Goal: Find specific fact: Find contact information

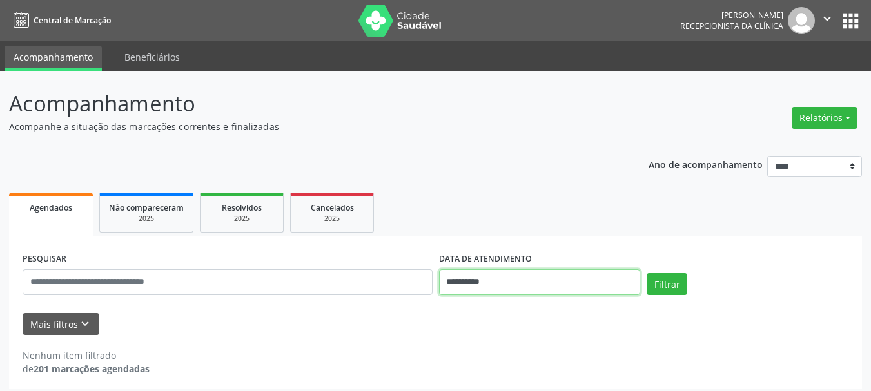
click at [458, 280] on input "**********" at bounding box center [540, 282] width 202 height 26
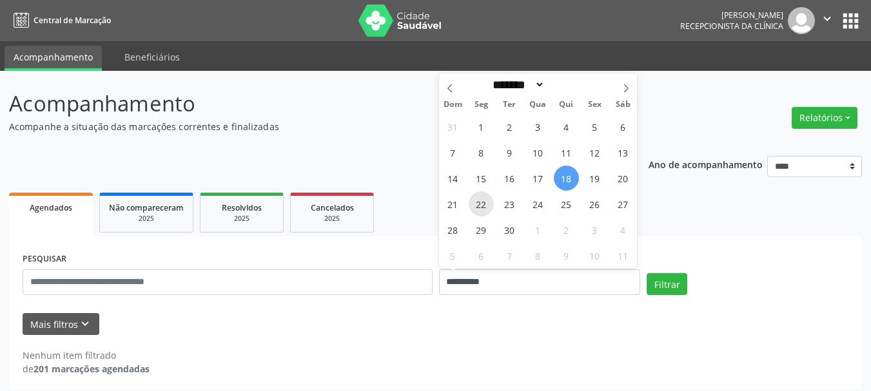
click at [478, 204] on span "22" at bounding box center [481, 203] width 25 height 25
type input "**********"
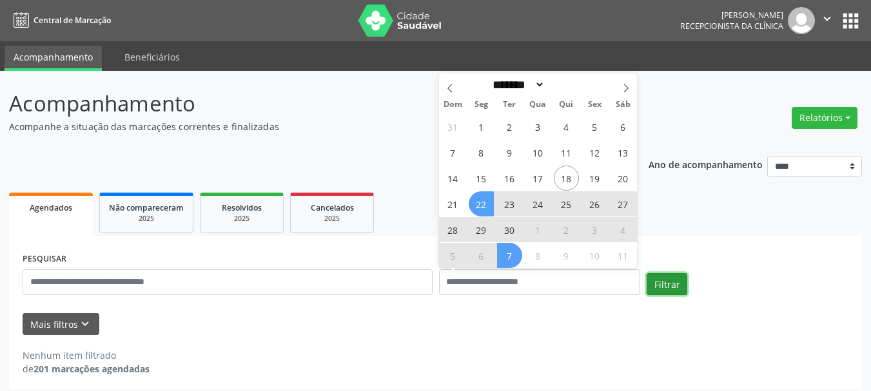
click at [656, 281] on button "Filtrar" at bounding box center [667, 284] width 41 height 22
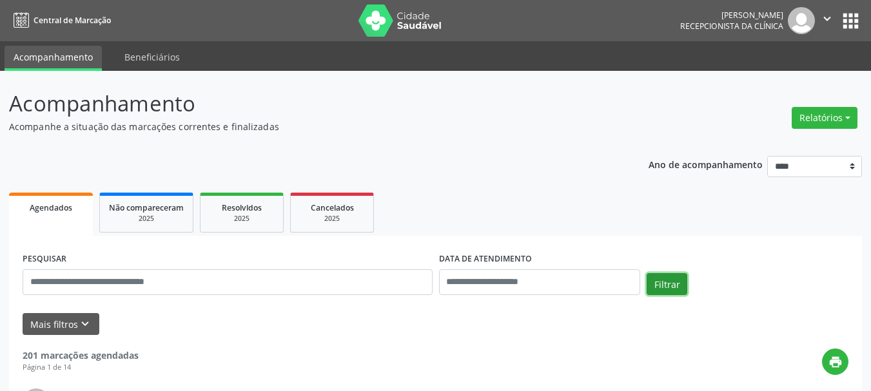
click at [656, 281] on button "Filtrar" at bounding box center [667, 284] width 41 height 22
click at [672, 287] on button "Filtrar" at bounding box center [667, 284] width 41 height 22
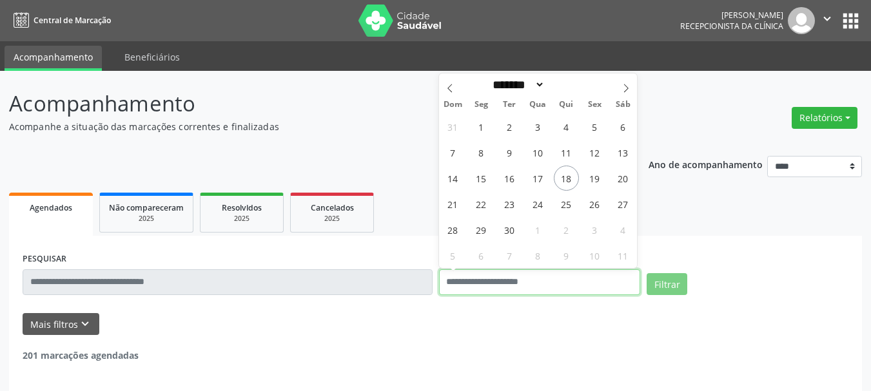
click at [590, 277] on input "text" at bounding box center [540, 282] width 202 height 26
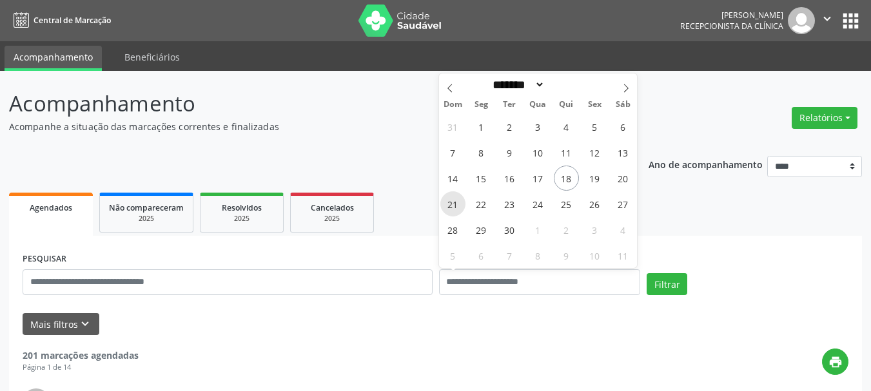
click at [455, 202] on span "21" at bounding box center [452, 203] width 25 height 25
type input "**********"
click at [489, 209] on span "22" at bounding box center [481, 203] width 25 height 25
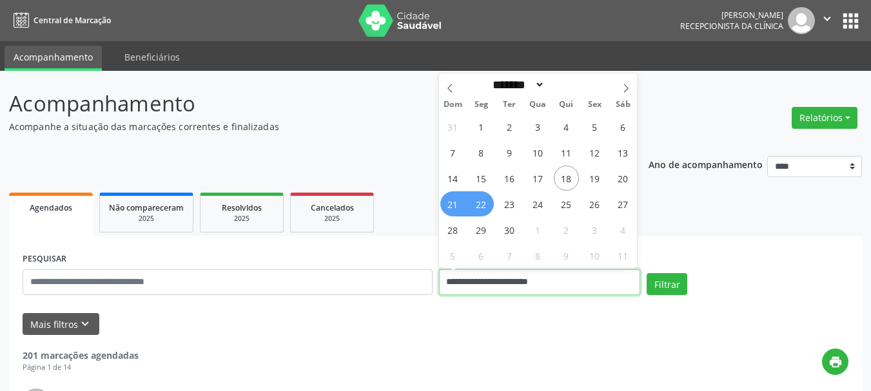
click at [503, 282] on input "**********" at bounding box center [540, 282] width 202 height 26
click at [481, 204] on span "22" at bounding box center [481, 203] width 25 height 25
type input "**********"
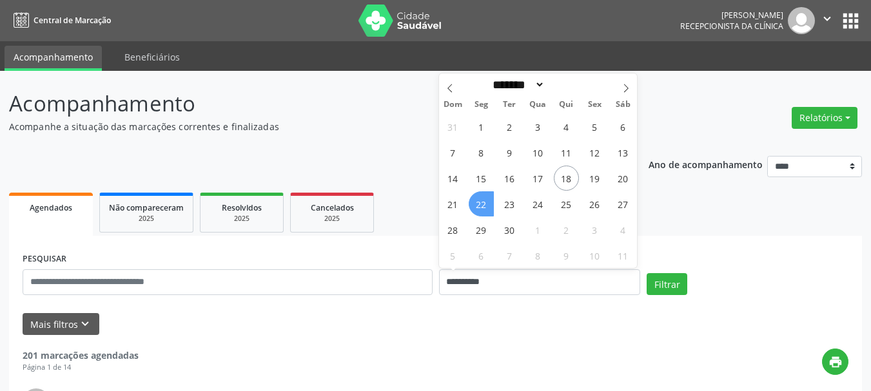
click at [480, 204] on span "22" at bounding box center [481, 203] width 25 height 25
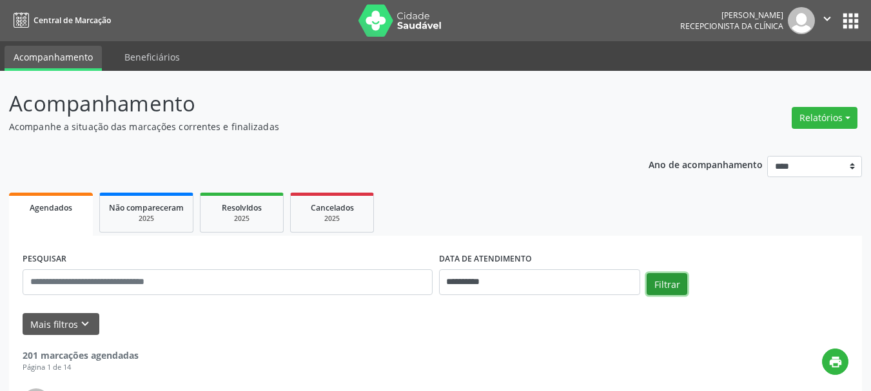
click at [667, 286] on button "Filtrar" at bounding box center [667, 284] width 41 height 22
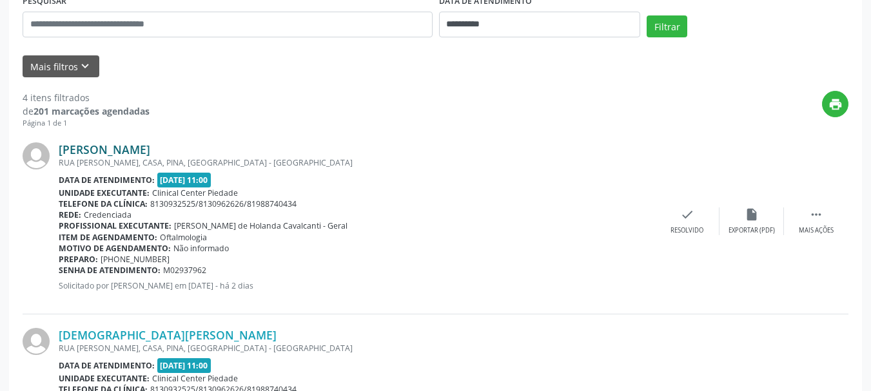
drag, startPoint x: 57, startPoint y: 151, endPoint x: 161, endPoint y: 151, distance: 104.4
click at [161, 151] on div "[PERSON_NAME] [GEOGRAPHIC_DATA][PERSON_NAME], CASA, [GEOGRAPHIC_DATA], [GEOGRAP…" at bounding box center [436, 222] width 826 height 186
copy div "[PERSON_NAME]"
click at [81, 145] on link "[PERSON_NAME]" at bounding box center [105, 149] width 92 height 14
click at [81, 147] on link "[PERSON_NAME]" at bounding box center [105, 149] width 92 height 14
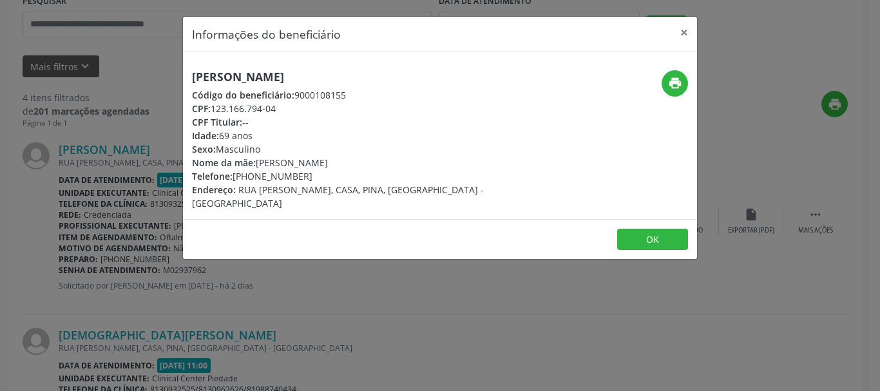
click at [244, 107] on div "CPF: 123.166.794-04" at bounding box center [354, 109] width 325 height 14
click at [253, 110] on div "CPF: 123.166.794-04" at bounding box center [354, 109] width 325 height 14
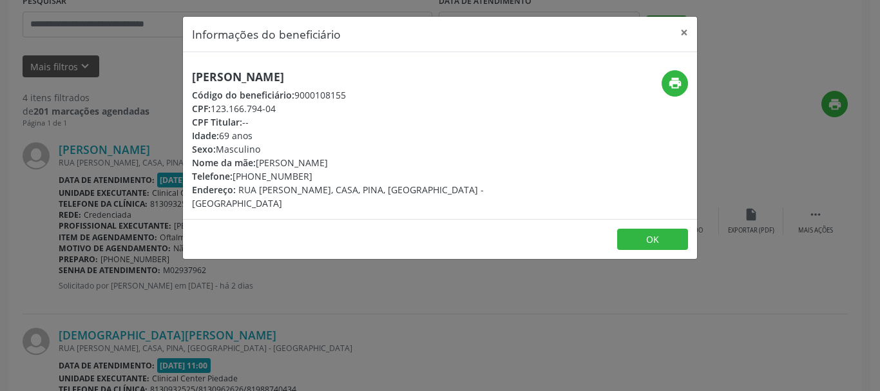
click at [253, 110] on div "CPF: 123.166.794-04" at bounding box center [354, 109] width 325 height 14
click at [257, 110] on div "CPF: 123.166.794-04" at bounding box center [354, 109] width 325 height 14
click at [280, 107] on div "CPF: 123.166.794-04" at bounding box center [354, 109] width 325 height 14
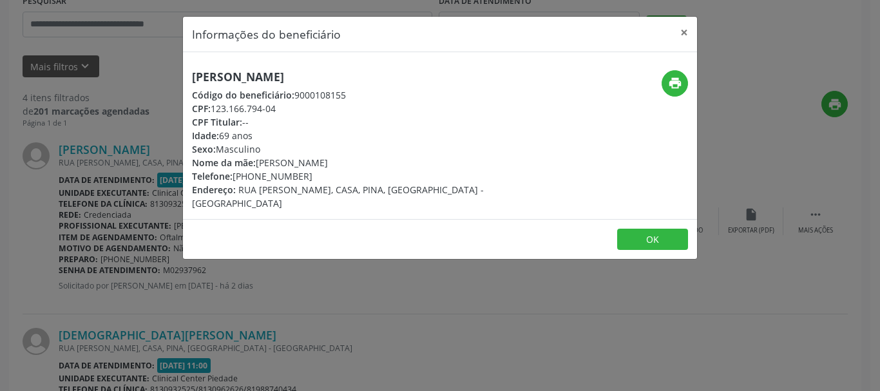
click at [280, 107] on div "CPF: 123.166.794-04" at bounding box center [354, 109] width 325 height 14
drag, startPoint x: 280, startPoint y: 107, endPoint x: 258, endPoint y: 105, distance: 22.6
click at [277, 107] on div "CPF: 123.166.794-04" at bounding box center [354, 109] width 325 height 14
click at [246, 105] on div "CPF: 123.166.794-04" at bounding box center [354, 109] width 325 height 14
click at [241, 105] on div "CPF: 123.166.794-04" at bounding box center [354, 109] width 325 height 14
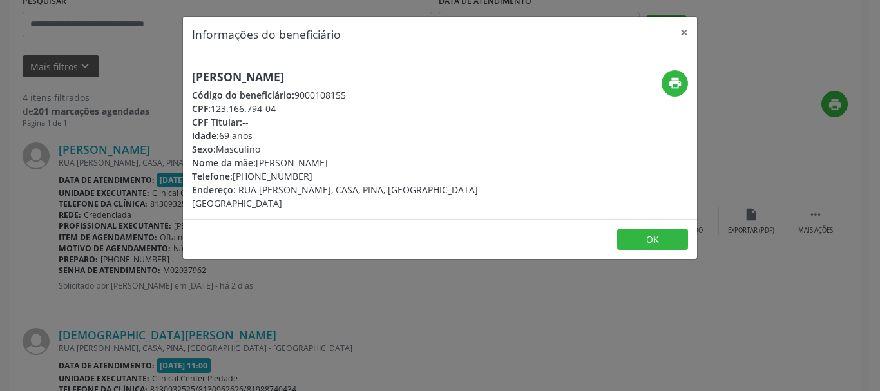
click at [241, 105] on div "CPF: 123.166.794-04" at bounding box center [354, 109] width 325 height 14
click at [279, 109] on div "CPF: 123.166.794-04" at bounding box center [354, 109] width 325 height 14
drag, startPoint x: 277, startPoint y: 109, endPoint x: 262, endPoint y: 109, distance: 14.2
click at [264, 109] on div "CPF: 123.166.794-04" at bounding box center [354, 109] width 325 height 14
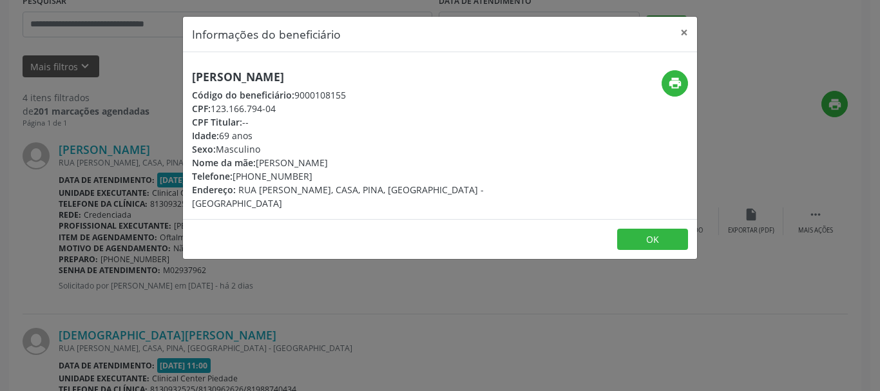
click at [242, 112] on div "CPF: 123.166.794-04" at bounding box center [354, 109] width 325 height 14
click at [220, 110] on div "CPF: 123.166.794-04" at bounding box center [354, 109] width 325 height 14
drag, startPoint x: 211, startPoint y: 108, endPoint x: 224, endPoint y: 109, distance: 12.9
click at [222, 108] on div "CPF: 123.166.794-04" at bounding box center [354, 109] width 325 height 14
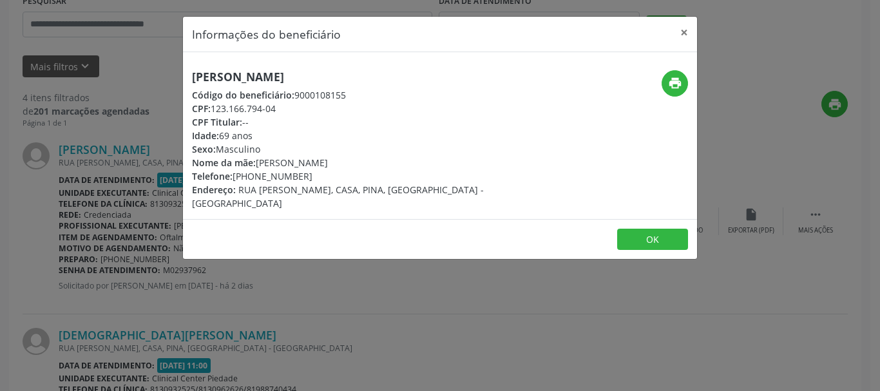
drag, startPoint x: 238, startPoint y: 110, endPoint x: 262, endPoint y: 110, distance: 24.5
click at [281, 110] on div "CPF: 123.166.794-04" at bounding box center [354, 109] width 325 height 14
click at [237, 109] on div "CPF: 123.166.794-04" at bounding box center [354, 109] width 325 height 14
click at [211, 106] on span "CPF:" at bounding box center [201, 108] width 19 height 12
drag, startPoint x: 229, startPoint y: 107, endPoint x: 243, endPoint y: 107, distance: 13.5
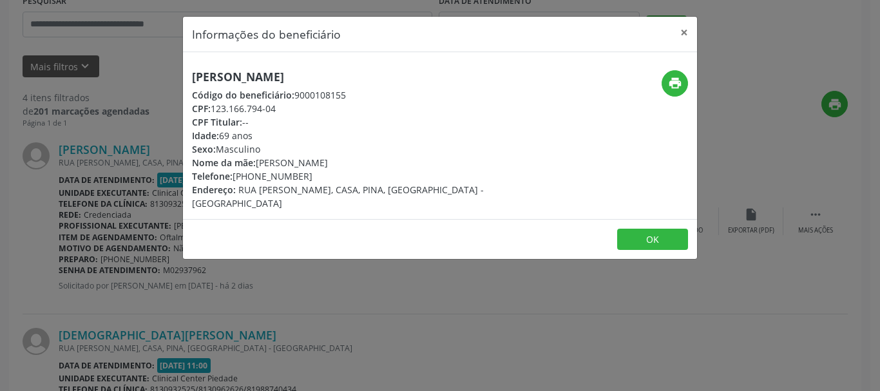
click at [238, 107] on div "CPF: 123.166.794-04" at bounding box center [354, 109] width 325 height 14
click at [282, 108] on div "CPF: 123.166.794-04" at bounding box center [354, 109] width 325 height 14
click at [275, 108] on div "CPF: 123.166.794-04" at bounding box center [354, 109] width 325 height 14
drag, startPoint x: 276, startPoint y: 106, endPoint x: 255, endPoint y: 107, distance: 20.6
click at [255, 107] on div "CPF: 123.166.794-04" at bounding box center [354, 109] width 325 height 14
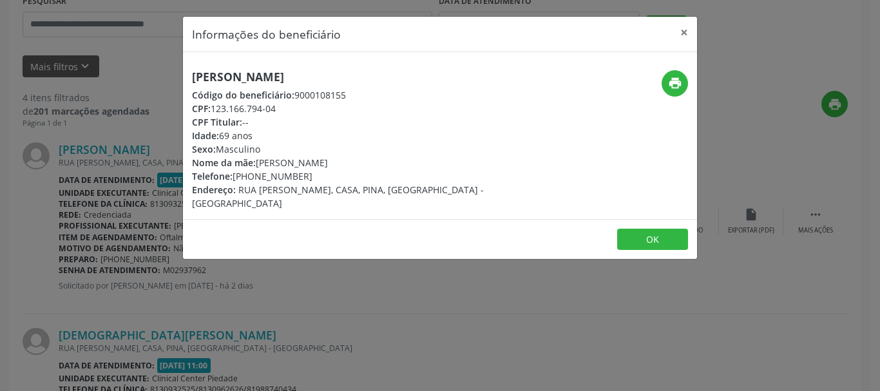
click at [211, 107] on span "CPF:" at bounding box center [201, 108] width 19 height 12
drag, startPoint x: 212, startPoint y: 107, endPoint x: 284, endPoint y: 108, distance: 72.2
click at [284, 108] on div "CPF: 123.166.794-04" at bounding box center [354, 109] width 325 height 14
copy div "123.166.794-04"
click at [251, 177] on div "Telefone: [PHONE_NUMBER]" at bounding box center [354, 177] width 325 height 14
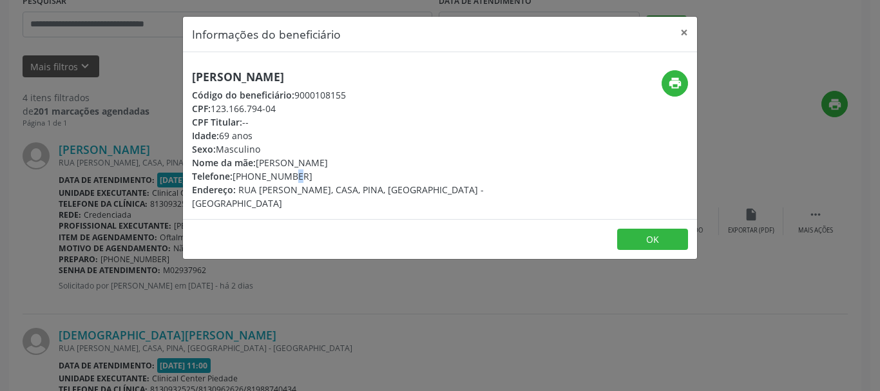
click at [251, 177] on div "Telefone: [PHONE_NUMBER]" at bounding box center [354, 177] width 325 height 14
click at [233, 175] on span "Telefone:" at bounding box center [212, 176] width 41 height 12
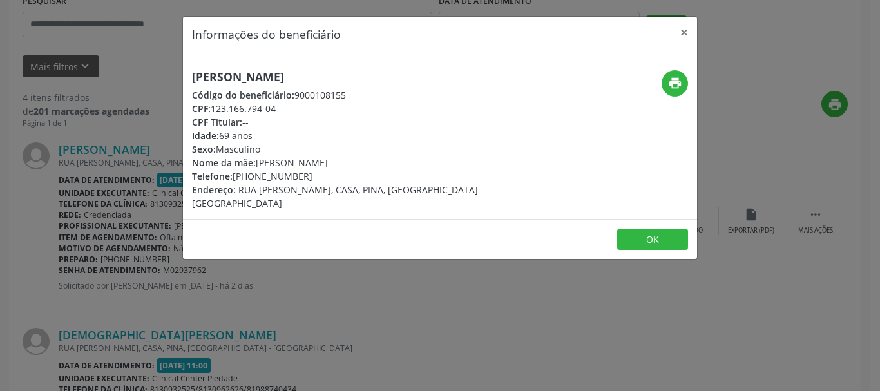
drag, startPoint x: 233, startPoint y: 175, endPoint x: 305, endPoint y: 172, distance: 72.2
click at [305, 172] on div "Telefone: [PHONE_NUMBER]" at bounding box center [354, 177] width 325 height 14
copy div "[PHONE_NUMBER]"
click at [222, 76] on h5 "[PERSON_NAME]" at bounding box center [354, 77] width 325 height 14
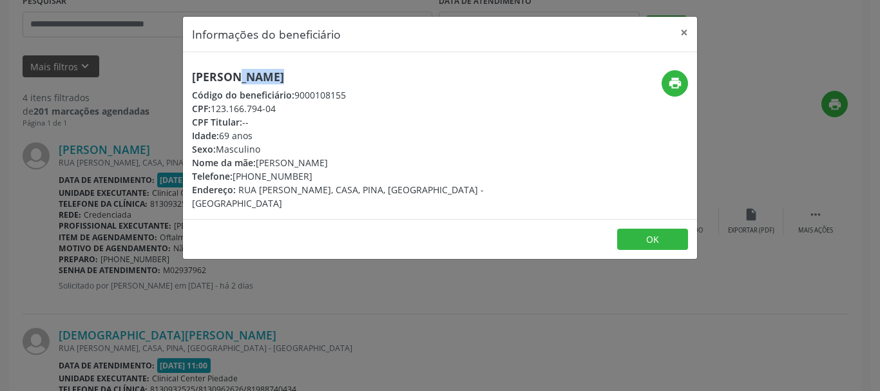
click at [222, 76] on h5 "[PERSON_NAME]" at bounding box center [354, 77] width 325 height 14
copy div "[PERSON_NAME]"
click at [266, 108] on div "CPF: 123.166.794-04" at bounding box center [354, 109] width 325 height 14
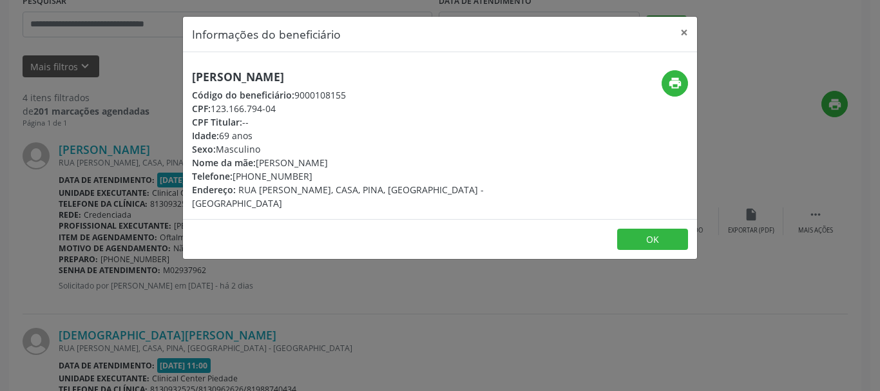
click at [231, 116] on span "CPF Titular:" at bounding box center [217, 122] width 50 height 12
click at [210, 112] on span "CPF:" at bounding box center [201, 108] width 19 height 12
drag, startPoint x: 215, startPoint y: 110, endPoint x: 280, endPoint y: 107, distance: 65.8
click at [280, 107] on div "CPF: 123.166.794-04" at bounding box center [354, 109] width 325 height 14
copy div "123.166.794-04"
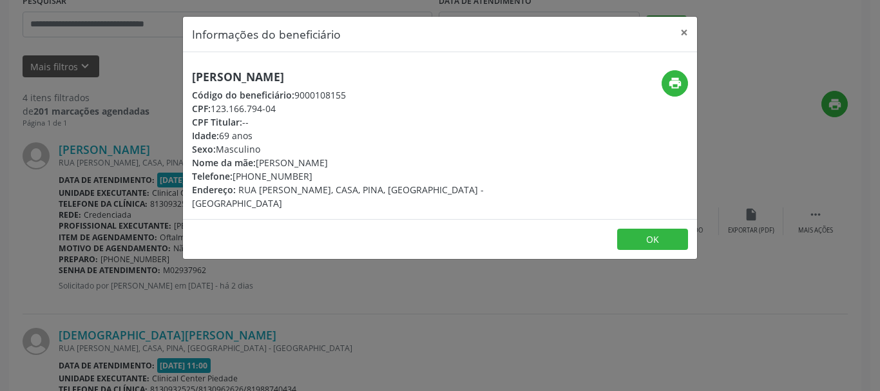
click at [267, 173] on div "Telefone: [PHONE_NUMBER]" at bounding box center [354, 177] width 325 height 14
click at [222, 177] on span "Telefone:" at bounding box center [212, 176] width 41 height 12
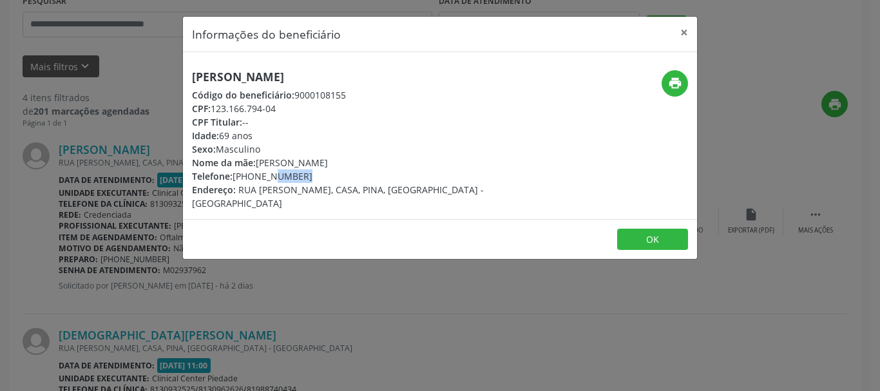
drag, startPoint x: 237, startPoint y: 177, endPoint x: 255, endPoint y: 175, distance: 18.2
click at [259, 175] on div "Telefone: [PHONE_NUMBER]" at bounding box center [354, 177] width 325 height 14
drag, startPoint x: 231, startPoint y: 176, endPoint x: 242, endPoint y: 176, distance: 10.3
click at [233, 176] on span "Telefone:" at bounding box center [212, 176] width 41 height 12
drag, startPoint x: 242, startPoint y: 176, endPoint x: 293, endPoint y: 176, distance: 51.6
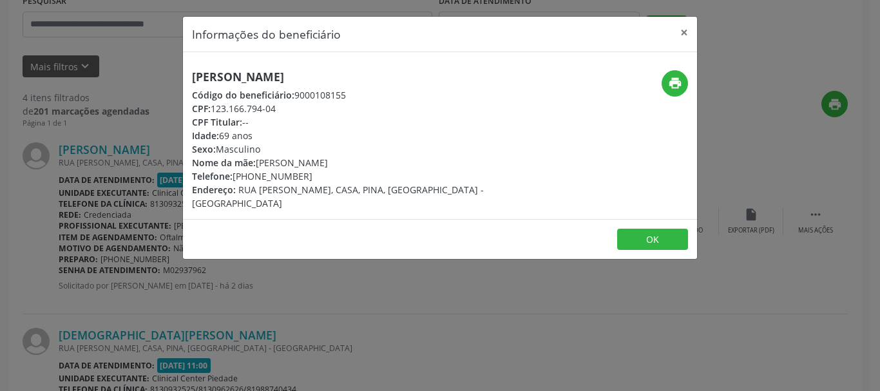
click at [293, 176] on div "Telefone: [PHONE_NUMBER]" at bounding box center [354, 177] width 325 height 14
click at [304, 176] on div "Telefone: [PHONE_NUMBER]" at bounding box center [354, 177] width 325 height 14
click at [277, 176] on div "Telefone: [PHONE_NUMBER]" at bounding box center [354, 177] width 325 height 14
click at [233, 175] on span "Telefone:" at bounding box center [212, 176] width 41 height 12
drag, startPoint x: 306, startPoint y: 175, endPoint x: 292, endPoint y: 175, distance: 13.5
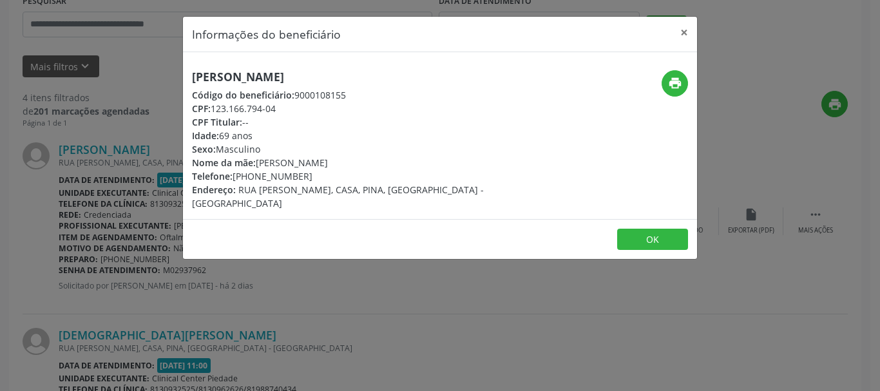
click at [304, 175] on div "Telefone: [PHONE_NUMBER]" at bounding box center [354, 177] width 325 height 14
drag, startPoint x: 292, startPoint y: 175, endPoint x: 263, endPoint y: 173, distance: 29.1
click at [287, 173] on div "Telefone: [PHONE_NUMBER]" at bounding box center [354, 177] width 325 height 14
drag, startPoint x: 235, startPoint y: 179, endPoint x: 279, endPoint y: 176, distance: 43.9
click at [279, 176] on div "Telefone: [PHONE_NUMBER]" at bounding box center [354, 177] width 325 height 14
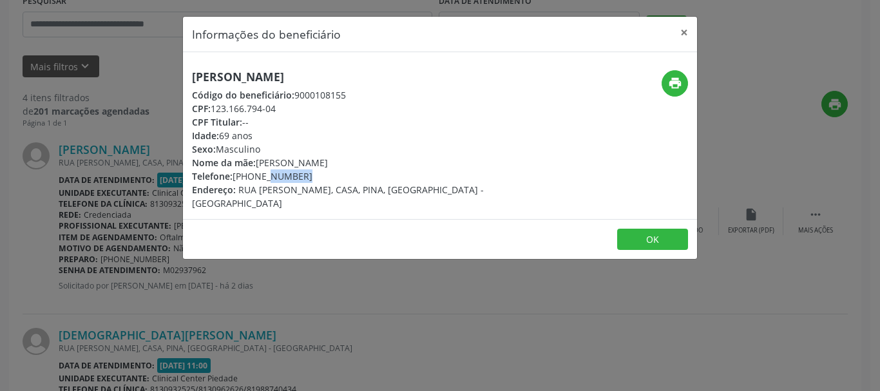
click at [282, 176] on div "Telefone: [PHONE_NUMBER]" at bounding box center [354, 177] width 325 height 14
drag, startPoint x: 292, startPoint y: 176, endPoint x: 302, endPoint y: 176, distance: 9.7
click at [302, 176] on div "Telefone: [PHONE_NUMBER]" at bounding box center [354, 177] width 325 height 14
drag, startPoint x: 302, startPoint y: 176, endPoint x: 282, endPoint y: 175, distance: 20.0
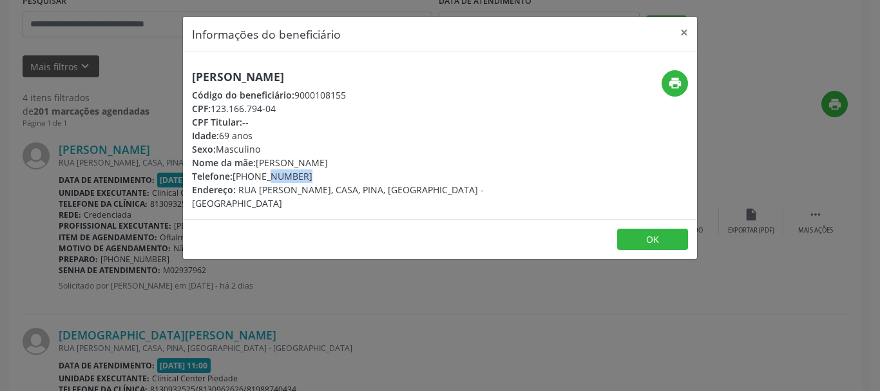
click at [296, 175] on div "Telefone: [PHONE_NUMBER]" at bounding box center [354, 177] width 325 height 14
click at [301, 175] on div "Telefone: [PHONE_NUMBER]" at bounding box center [354, 177] width 325 height 14
click at [287, 177] on div "Telefone: [PHONE_NUMBER]" at bounding box center [354, 177] width 325 height 14
drag, startPoint x: 300, startPoint y: 177, endPoint x: 236, endPoint y: 180, distance: 63.9
click at [236, 180] on div "Telefone: [PHONE_NUMBER]" at bounding box center [354, 177] width 325 height 14
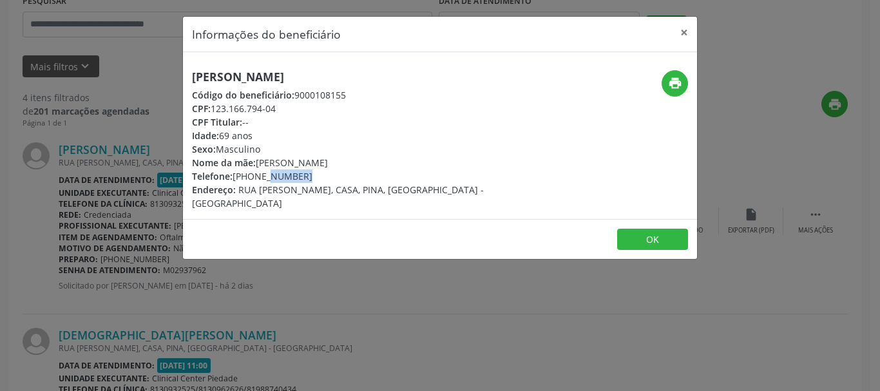
copy div "[PHONE_NUMBER]"
click at [656, 229] on button "OK" at bounding box center [652, 240] width 71 height 22
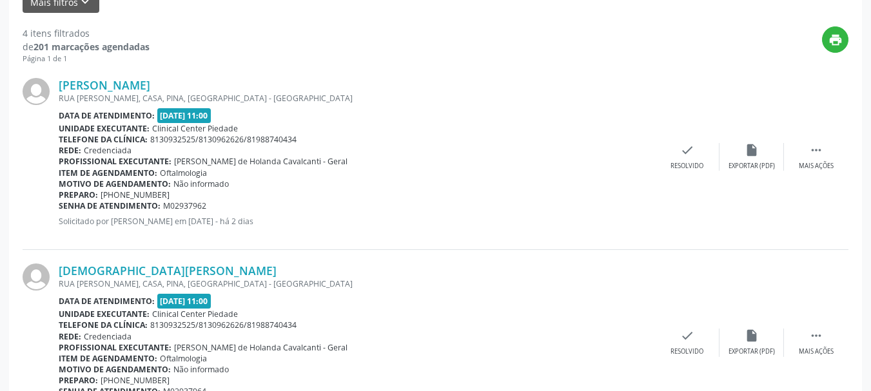
scroll to position [387, 0]
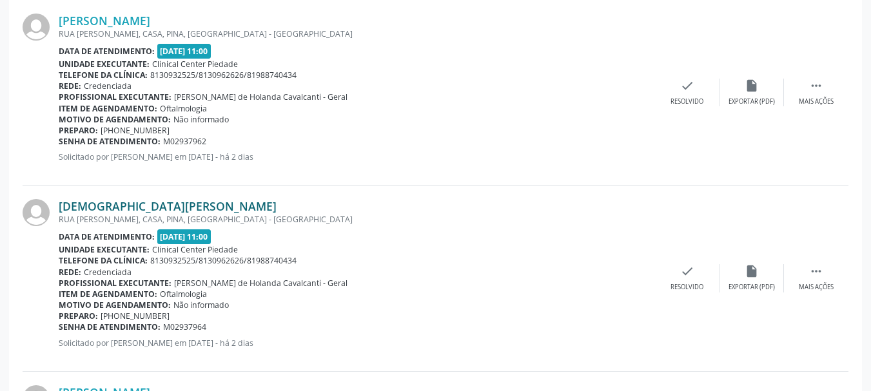
click at [73, 211] on link "[DEMOGRAPHIC_DATA][PERSON_NAME]" at bounding box center [168, 206] width 218 height 14
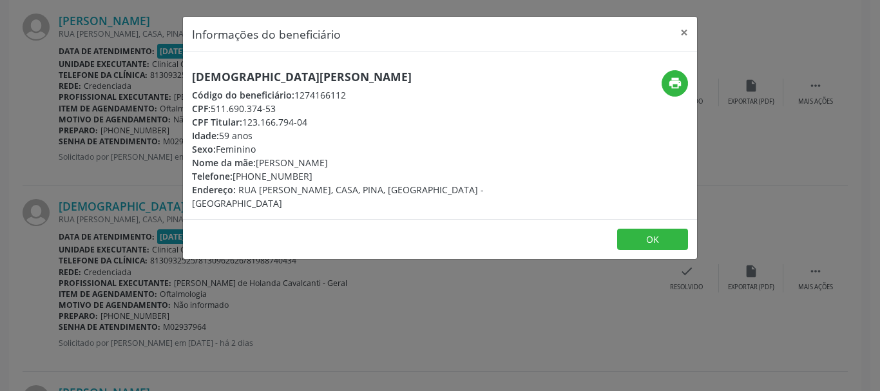
click at [319, 70] on h5 "[DEMOGRAPHIC_DATA][PERSON_NAME]" at bounding box center [354, 77] width 325 height 14
copy div "[DEMOGRAPHIC_DATA][PERSON_NAME]"
drag, startPoint x: 215, startPoint y: 109, endPoint x: 278, endPoint y: 112, distance: 63.9
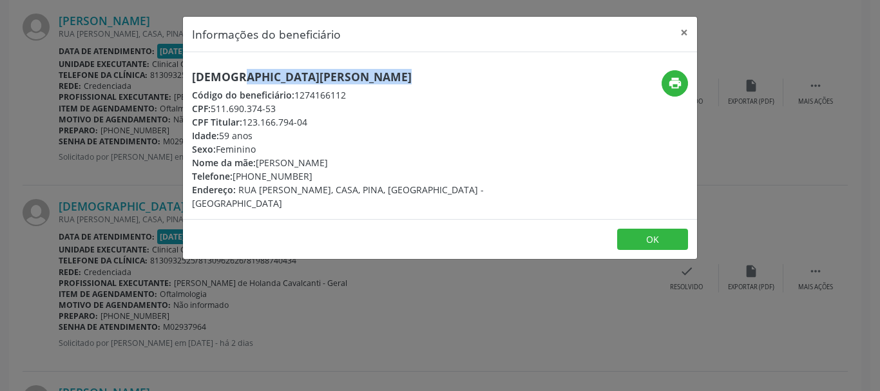
click at [278, 112] on div "CPF: 511.690.374-53" at bounding box center [354, 109] width 325 height 14
copy div "511.690.374-53"
click at [240, 139] on div "Idade: 59 anos" at bounding box center [354, 136] width 325 height 14
click at [238, 175] on div "Telefone: [PHONE_NUMBER]" at bounding box center [354, 177] width 325 height 14
click at [280, 175] on div "Telefone: [PHONE_NUMBER]" at bounding box center [354, 177] width 325 height 14
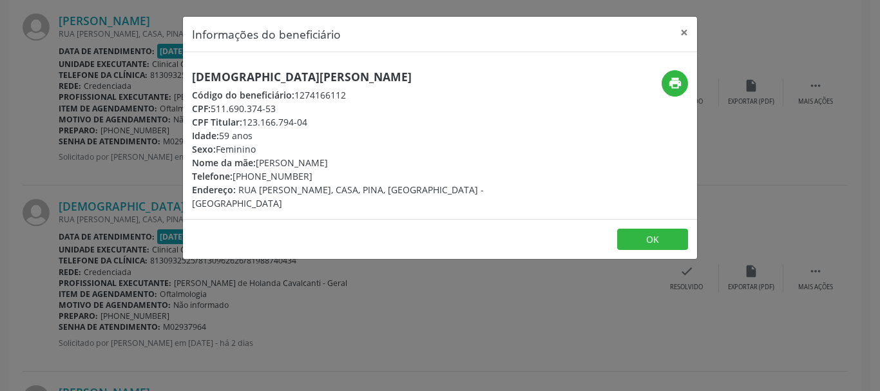
drag, startPoint x: 230, startPoint y: 178, endPoint x: 239, endPoint y: 178, distance: 9.0
click at [240, 178] on div "Telefone: [PHONE_NUMBER]" at bounding box center [354, 177] width 325 height 14
click at [235, 177] on div "Telefone: [PHONE_NUMBER]" at bounding box center [354, 177] width 325 height 14
click at [228, 177] on span "Telefone:" at bounding box center [212, 176] width 41 height 12
click at [233, 177] on span "Telefone:" at bounding box center [212, 176] width 41 height 12
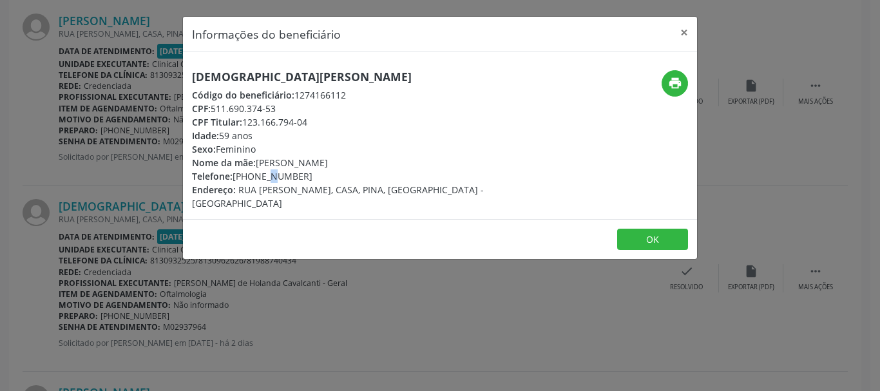
drag, startPoint x: 237, startPoint y: 177, endPoint x: 257, endPoint y: 174, distance: 19.5
click at [242, 175] on div "Telefone: [PHONE_NUMBER]" at bounding box center [354, 177] width 325 height 14
drag, startPoint x: 257, startPoint y: 174, endPoint x: 287, endPoint y: 172, distance: 30.4
click at [287, 172] on div "Telefone: [PHONE_NUMBER]" at bounding box center [354, 177] width 325 height 14
click at [259, 176] on div "Telefone: [PHONE_NUMBER]" at bounding box center [354, 177] width 325 height 14
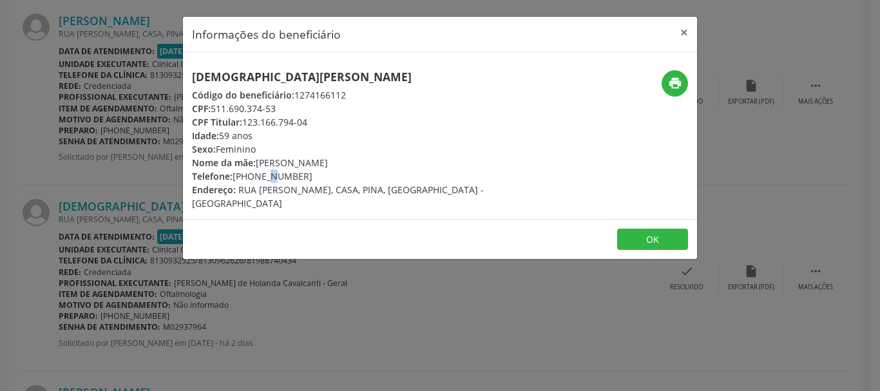
drag, startPoint x: 235, startPoint y: 176, endPoint x: 300, endPoint y: 171, distance: 65.3
click at [300, 171] on div "Telefone: [PHONE_NUMBER]" at bounding box center [354, 177] width 325 height 14
copy div "[PHONE_NUMBER]"
click at [623, 229] on button "OK" at bounding box center [652, 240] width 71 height 22
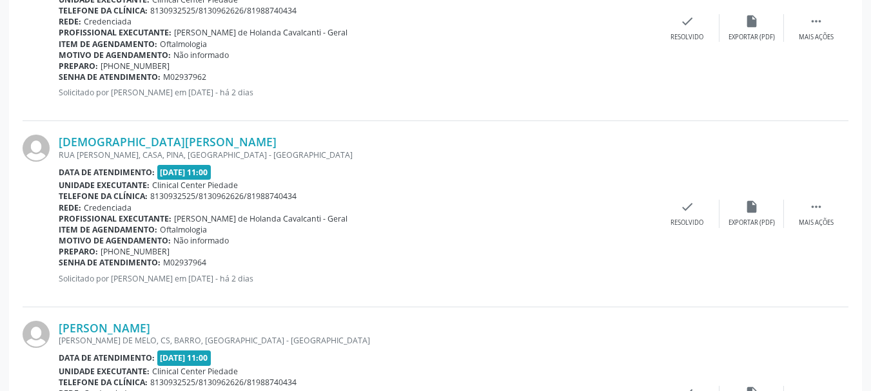
scroll to position [580, 0]
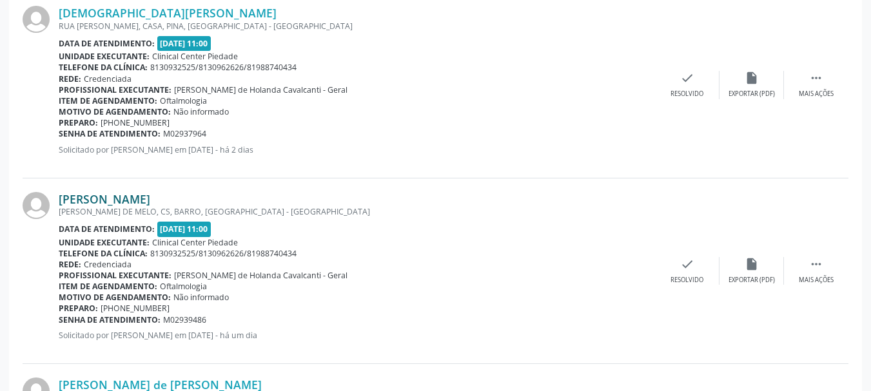
click at [104, 204] on link "[PERSON_NAME]" at bounding box center [105, 199] width 92 height 14
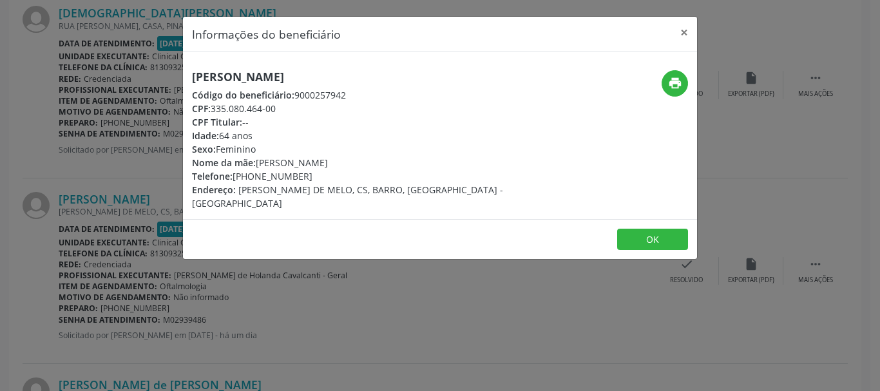
click at [364, 77] on h5 "[PERSON_NAME]" at bounding box center [354, 77] width 325 height 14
copy div "[PERSON_NAME]"
drag, startPoint x: 235, startPoint y: 180, endPoint x: 305, endPoint y: 180, distance: 70.3
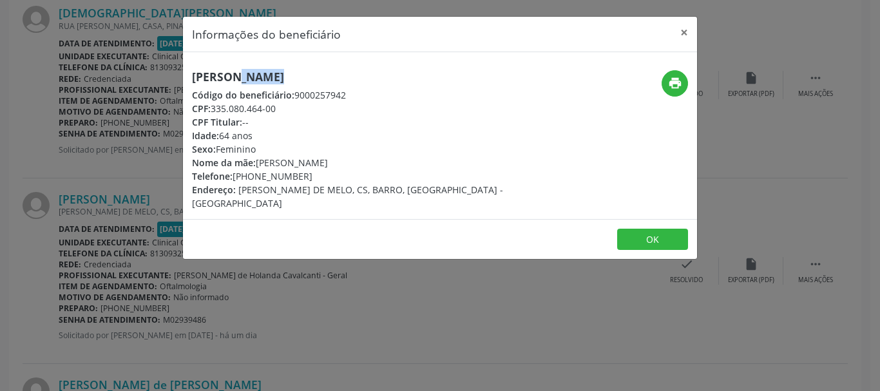
click at [305, 180] on div "Telefone: [PHONE_NUMBER]" at bounding box center [354, 177] width 325 height 14
drag, startPoint x: 213, startPoint y: 108, endPoint x: 279, endPoint y: 104, distance: 65.8
click at [279, 104] on div "CPF: 335.080.464-00" at bounding box center [354, 109] width 325 height 14
click at [685, 31] on button "×" at bounding box center [685, 33] width 26 height 32
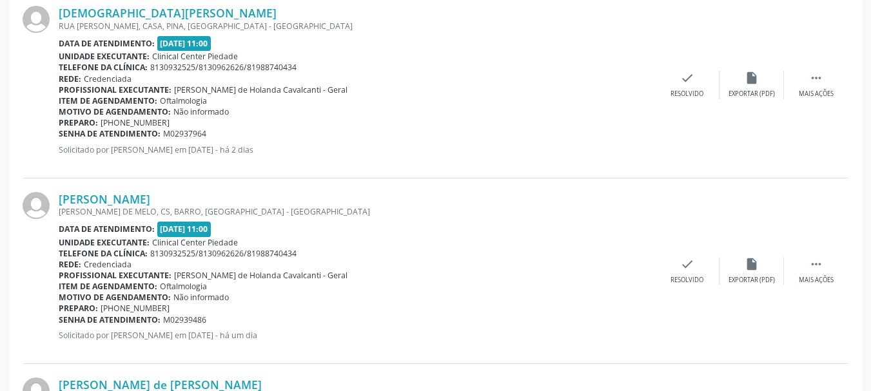
scroll to position [761, 0]
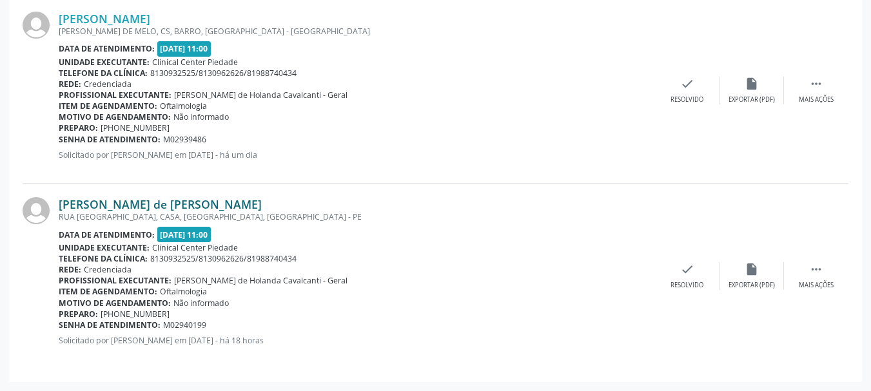
click at [142, 210] on link "[PERSON_NAME] de [PERSON_NAME]" at bounding box center [160, 204] width 203 height 14
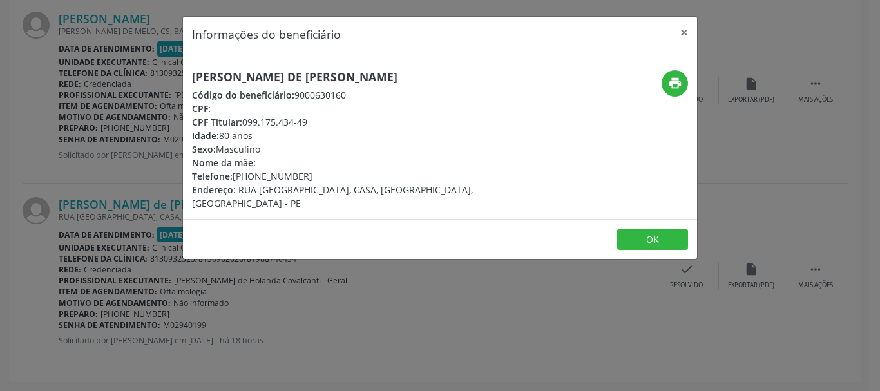
click at [313, 71] on h5 "[PERSON_NAME] de [PERSON_NAME]" at bounding box center [354, 77] width 325 height 14
drag, startPoint x: 246, startPoint y: 122, endPoint x: 309, endPoint y: 123, distance: 63.8
click at [309, 123] on div "CPF Titular: 099.175.434-49" at bounding box center [354, 122] width 325 height 14
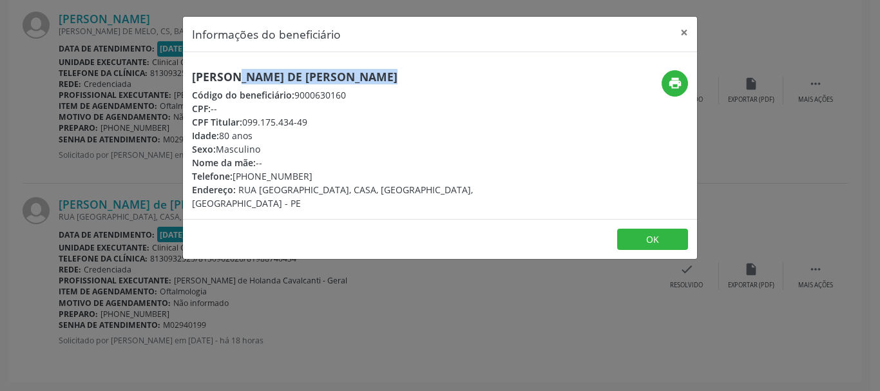
drag, startPoint x: 235, startPoint y: 178, endPoint x: 305, endPoint y: 173, distance: 70.4
click at [305, 173] on div "Telefone: [PHONE_NUMBER]" at bounding box center [354, 177] width 325 height 14
click at [680, 29] on button "×" at bounding box center [685, 33] width 26 height 32
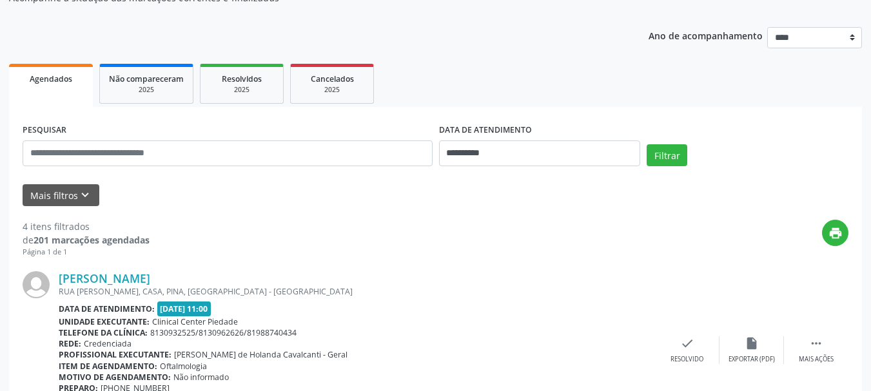
scroll to position [0, 0]
